Goal: Task Accomplishment & Management: Use online tool/utility

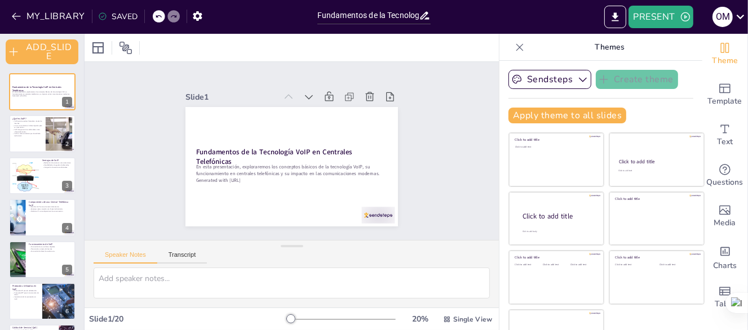
checkbox input "true"
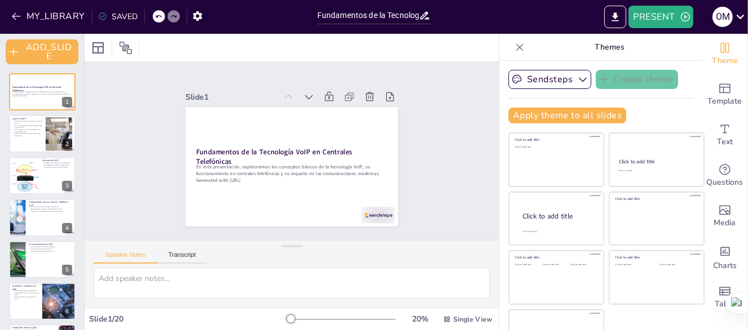
checkbox input "true"
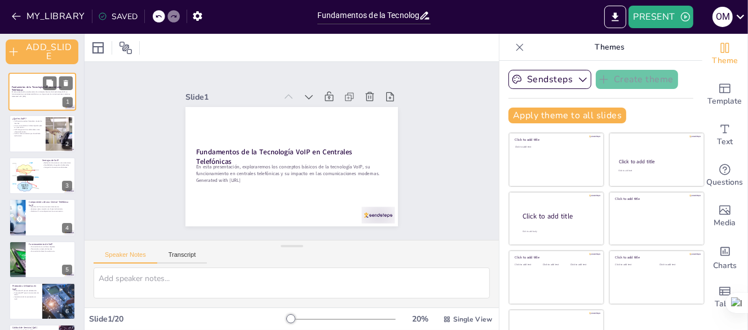
checkbox input "true"
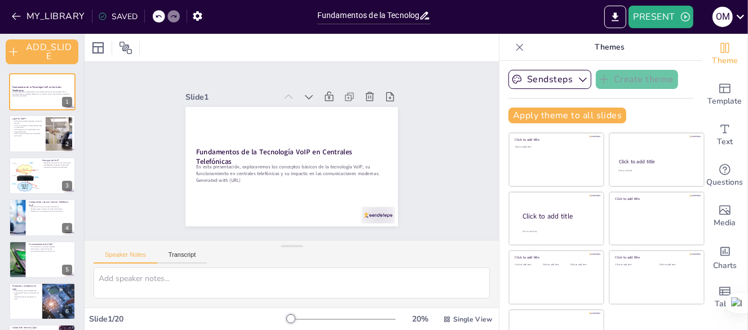
checkbox input "true"
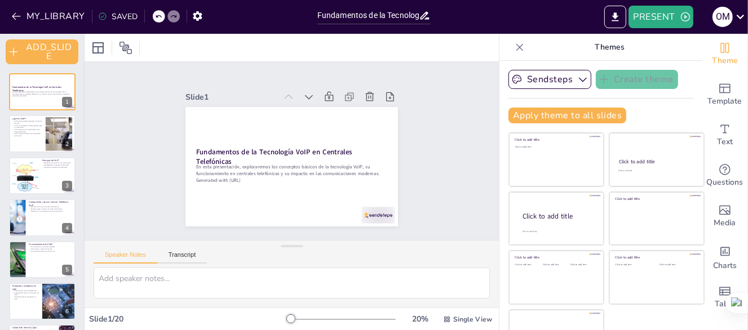
checkbox input "true"
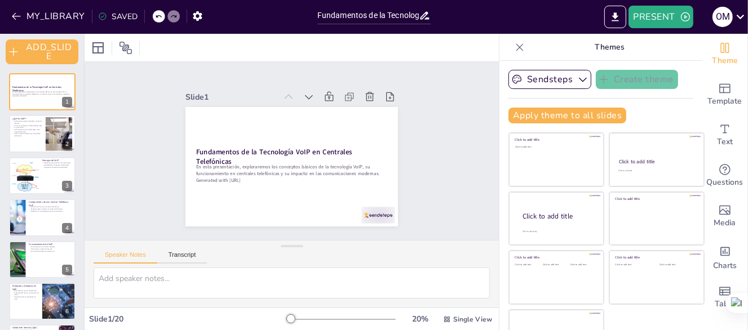
checkbox input "true"
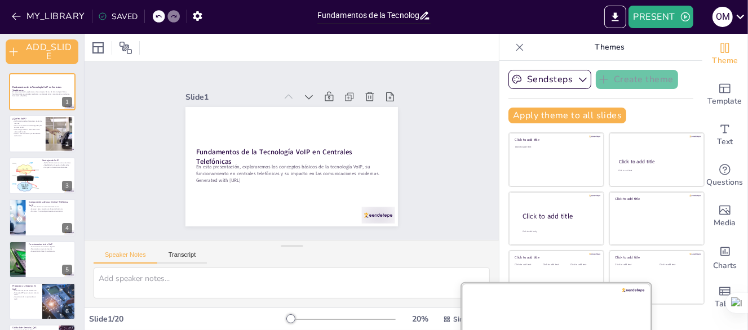
checkbox input "true"
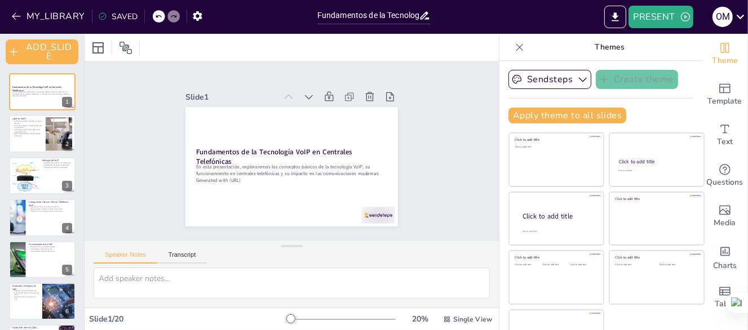
checkbox input "true"
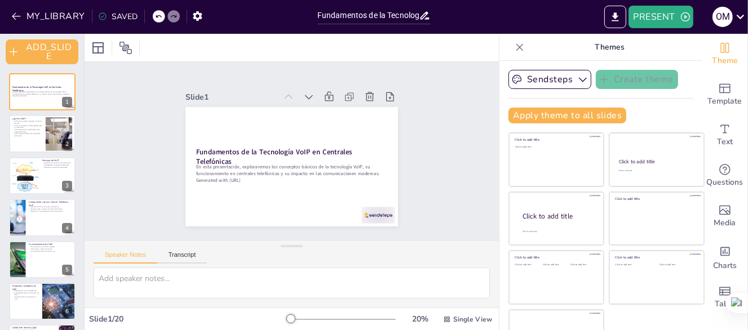
checkbox input "true"
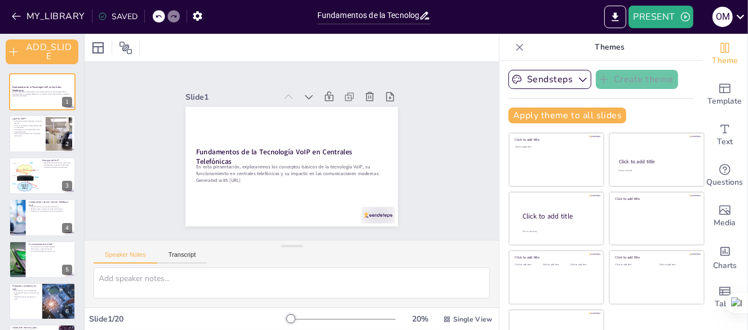
checkbox input "true"
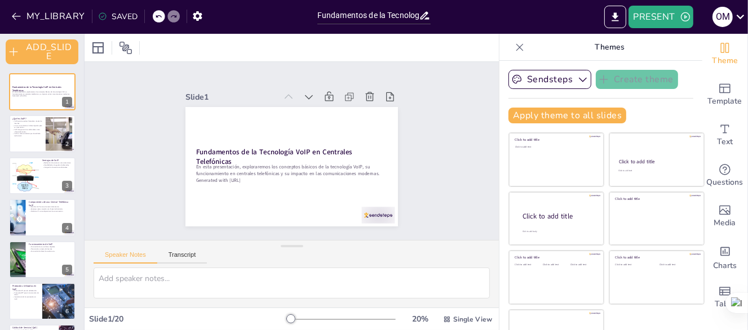
checkbox input "true"
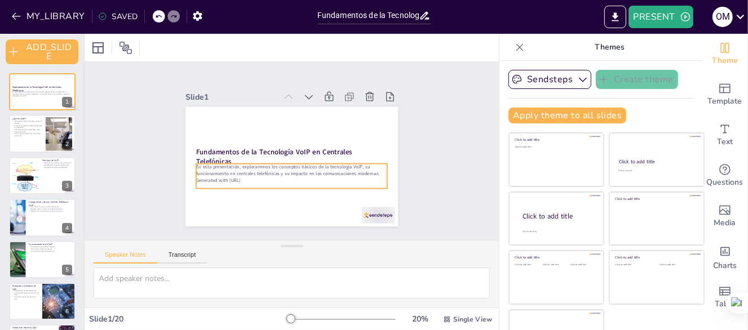
checkbox input "true"
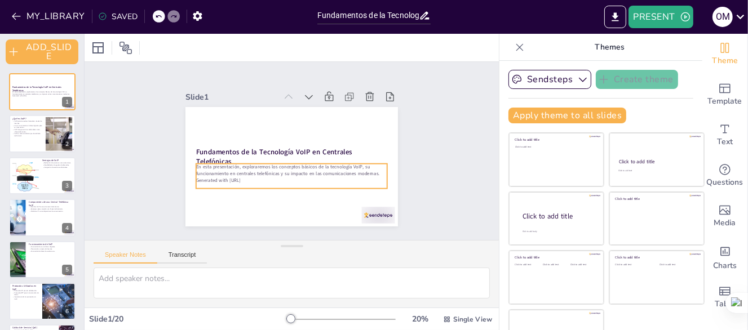
checkbox input "true"
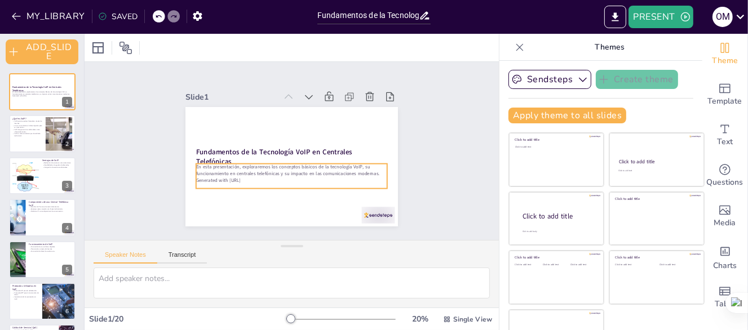
checkbox input "true"
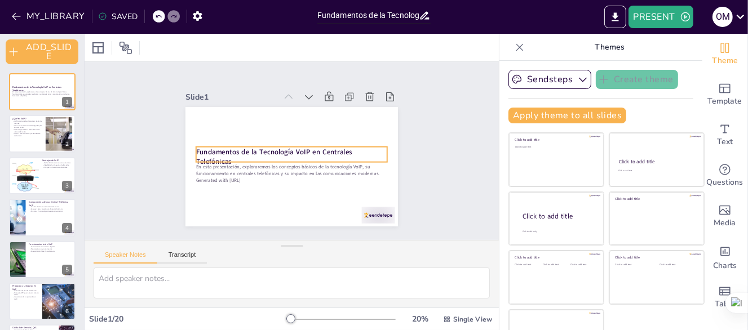
checkbox input "true"
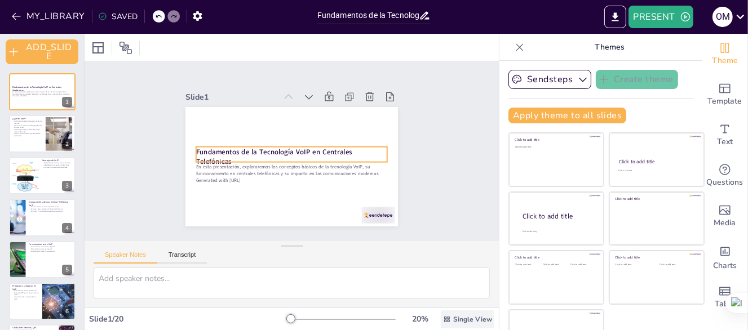
checkbox input "true"
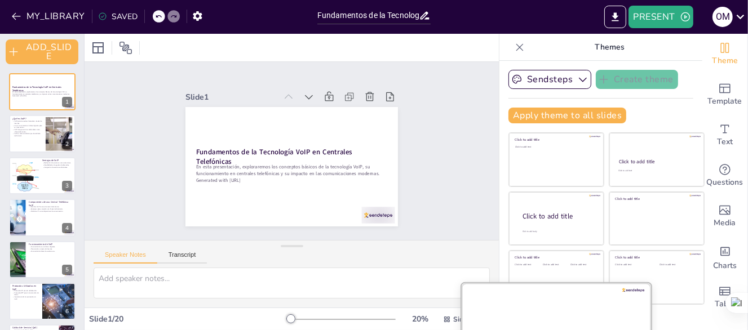
checkbox input "true"
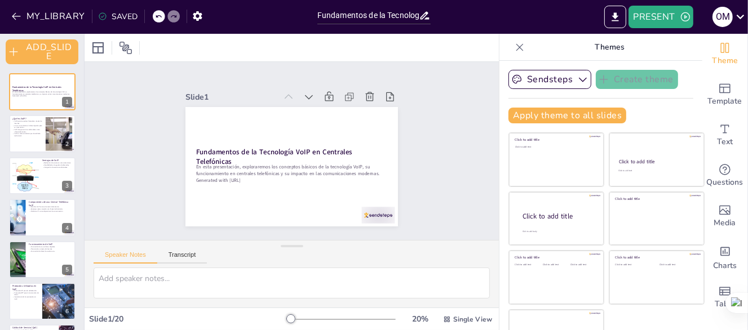
checkbox input "true"
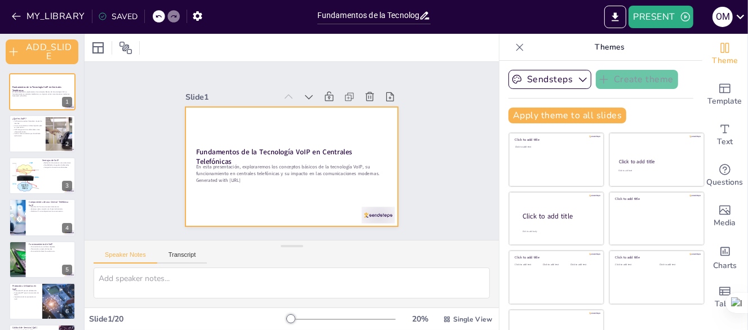
checkbox input "true"
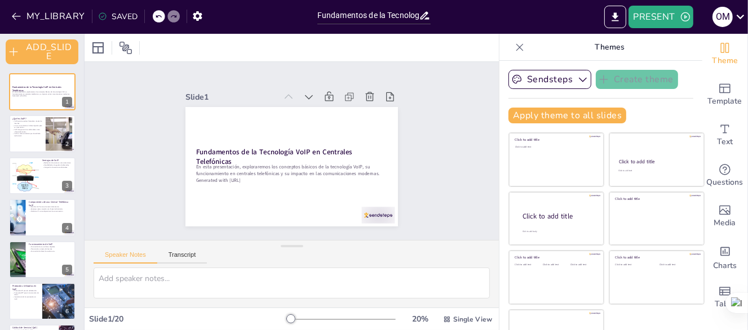
checkbox input "true"
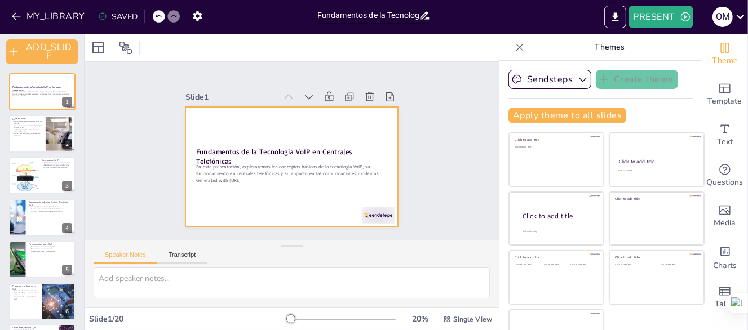
checkbox input "true"
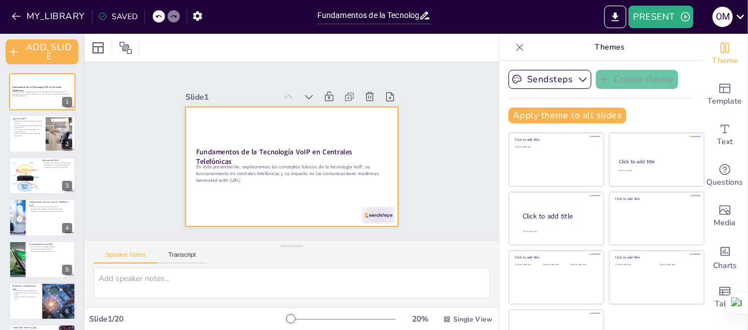
checkbox input "true"
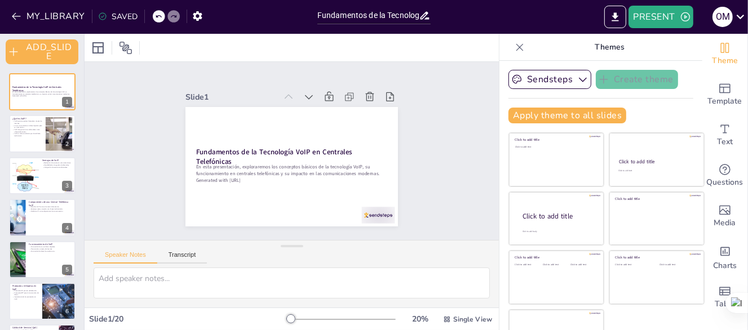
checkbox input "true"
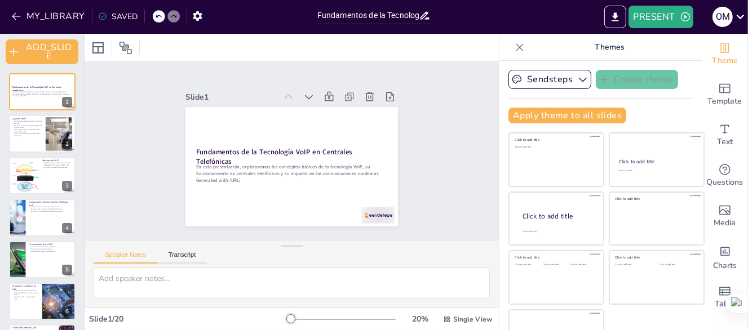
checkbox input "true"
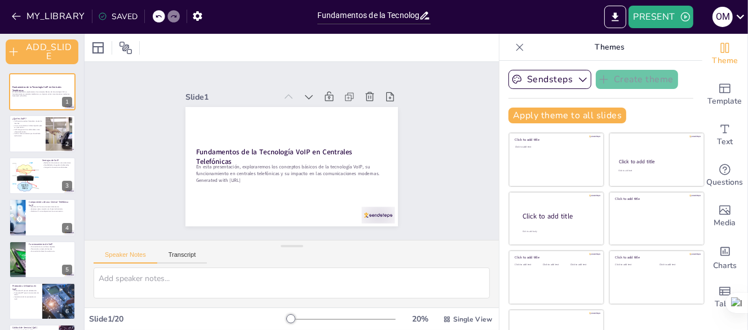
checkbox input "true"
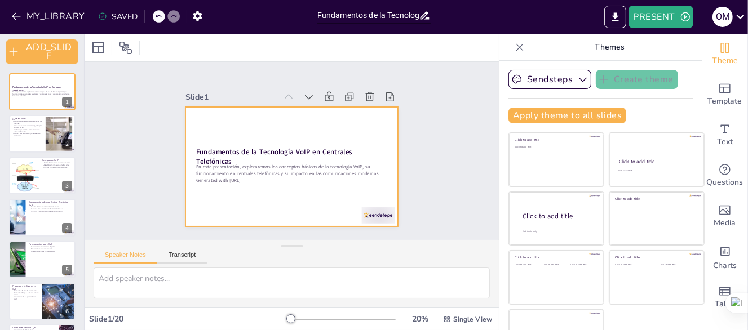
checkbox input "true"
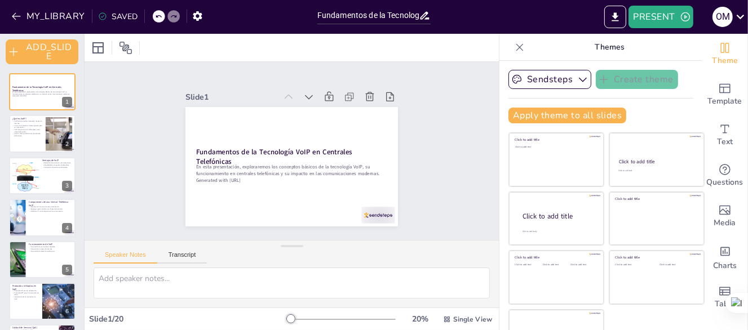
checkbox input "true"
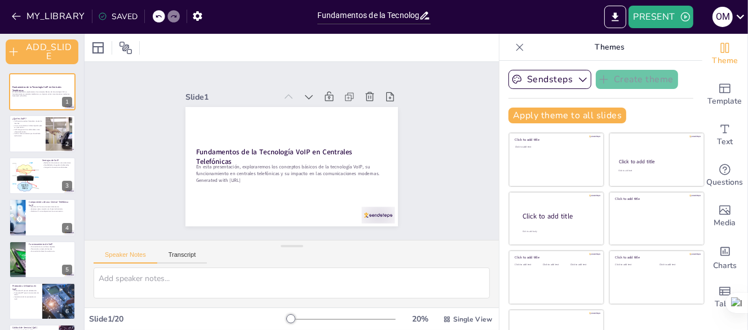
checkbox input "true"
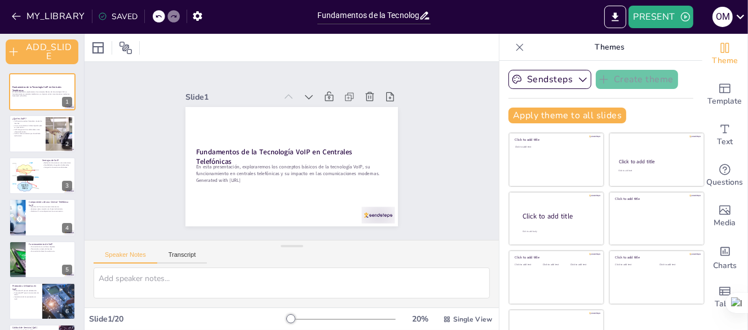
checkbox input "true"
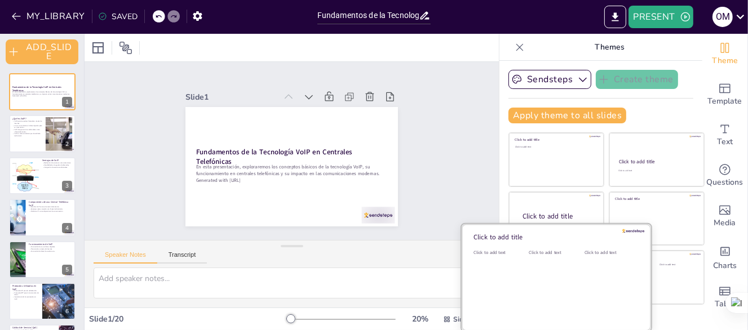
checkbox input "true"
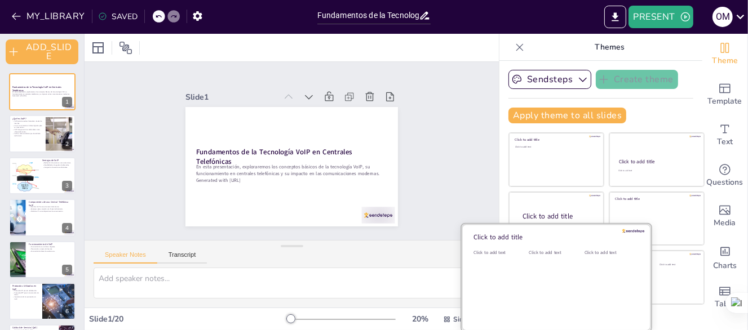
checkbox input "true"
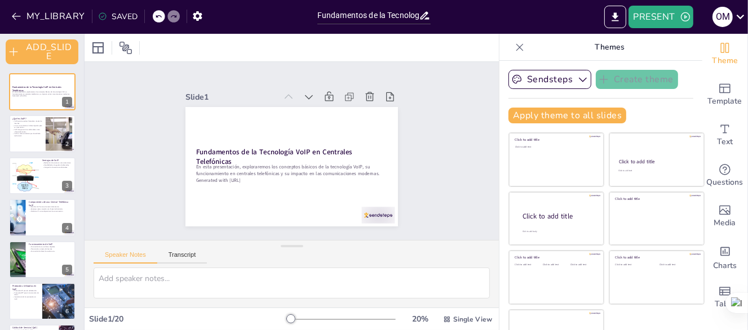
checkbox input "true"
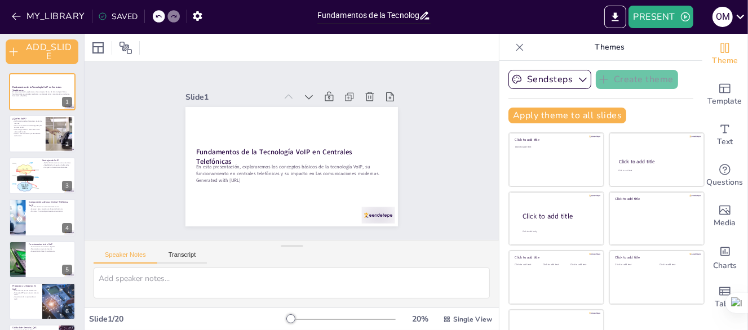
checkbox input "true"
